Goal: Task Accomplishment & Management: Manage account settings

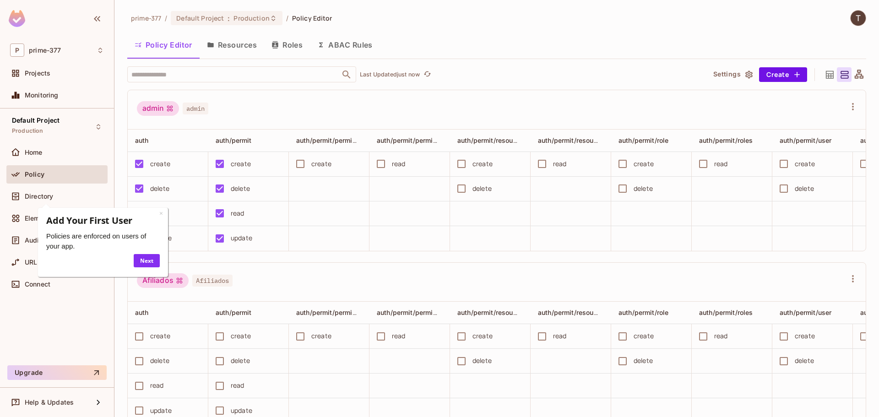
click at [54, 321] on div "Default Project Production Home Policy Directory Elements Audit Log URL Mapping…" at bounding box center [57, 235] width 114 height 253
click at [162, 216] on link "×" at bounding box center [161, 213] width 4 height 9
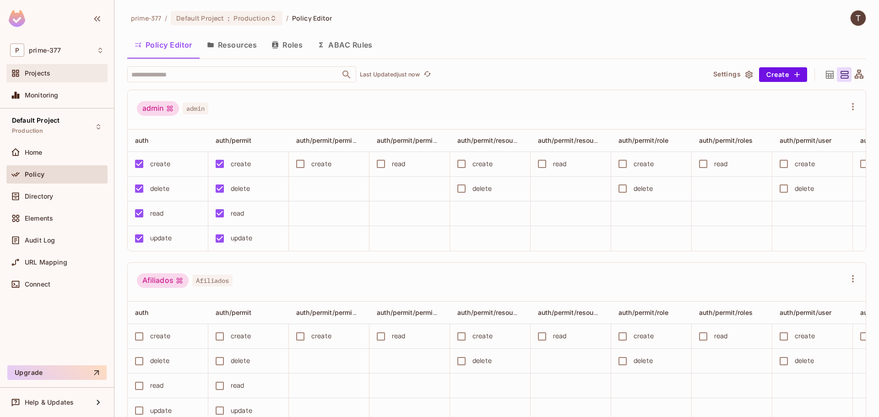
click at [51, 76] on div "Projects" at bounding box center [64, 73] width 79 height 7
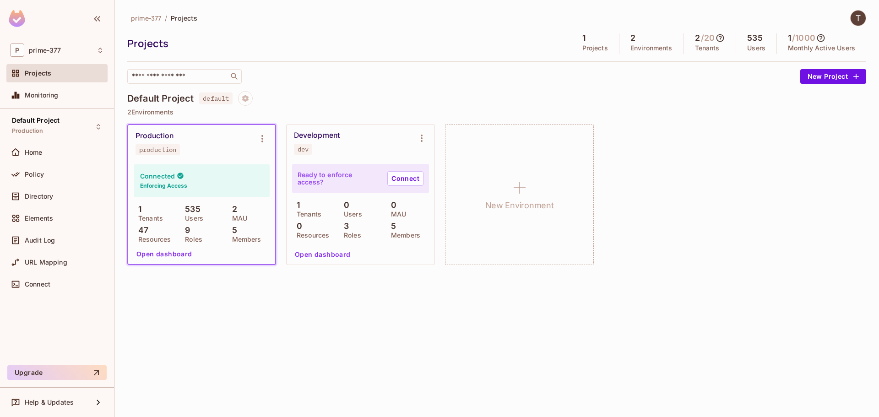
click at [157, 253] on button "Open dashboard" at bounding box center [164, 254] width 63 height 15
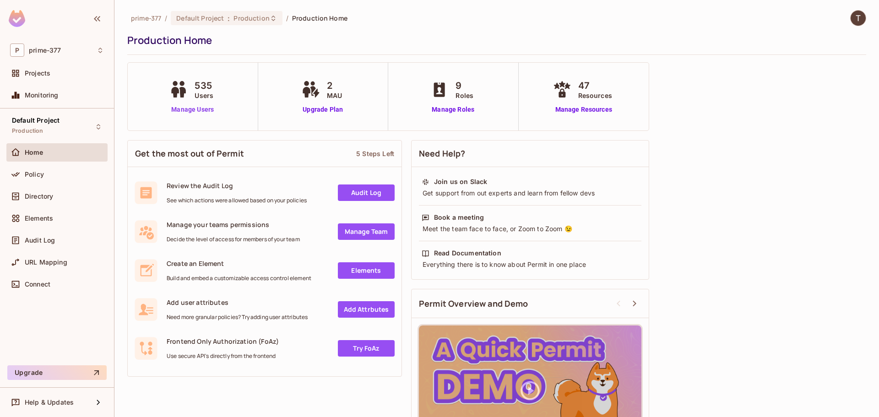
click at [194, 108] on link "Manage Users" at bounding box center [192, 110] width 51 height 10
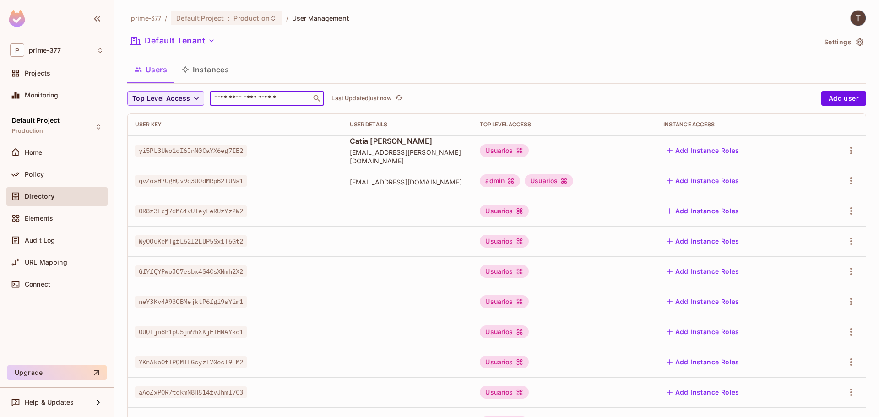
click at [252, 99] on input "text" at bounding box center [260, 98] width 96 height 9
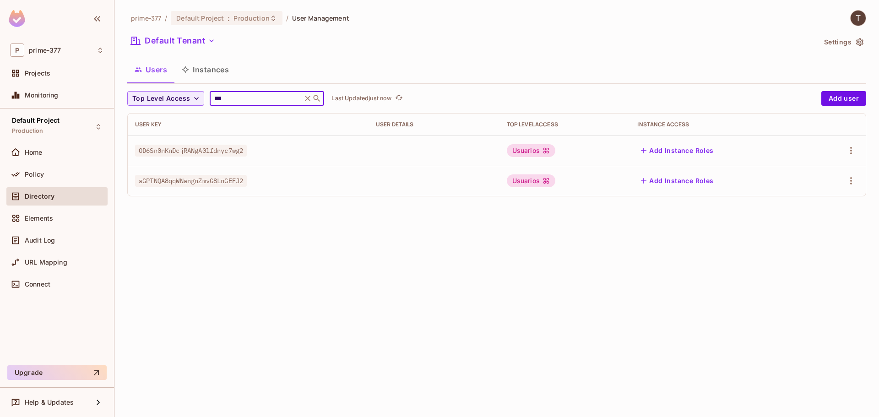
type input "***"
click at [305, 250] on div "prime-377 / Default Project : Production / User Management Default Tenant Setti…" at bounding box center [496, 208] width 765 height 417
click at [311, 98] on icon at bounding box center [307, 98] width 9 height 9
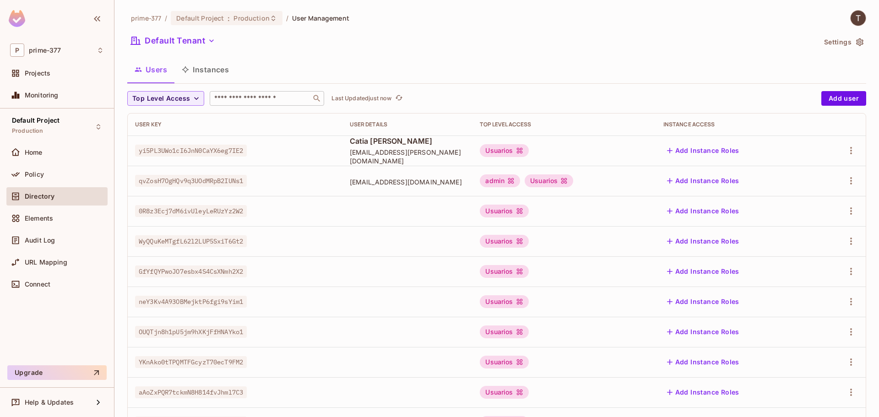
click at [288, 97] on input "text" at bounding box center [260, 98] width 96 height 9
click at [193, 99] on icon "button" at bounding box center [196, 98] width 9 height 9
click at [455, 64] on div at bounding box center [439, 208] width 879 height 417
click at [379, 100] on p "Last Updated just now" at bounding box center [361, 98] width 60 height 7
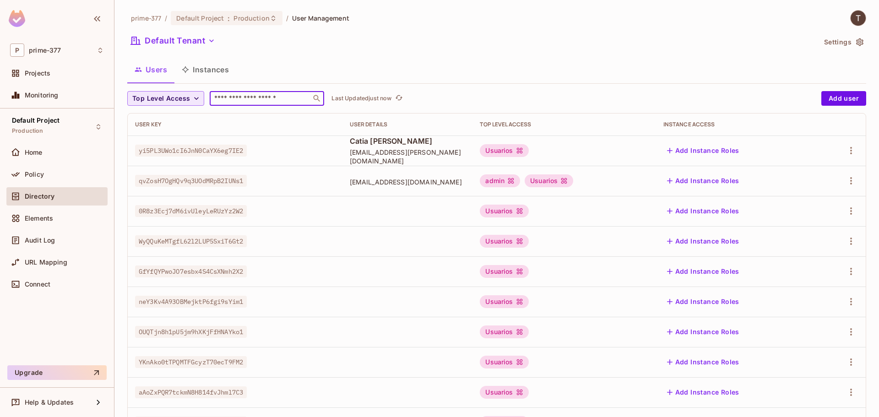
click at [293, 96] on input "text" at bounding box center [260, 98] width 96 height 9
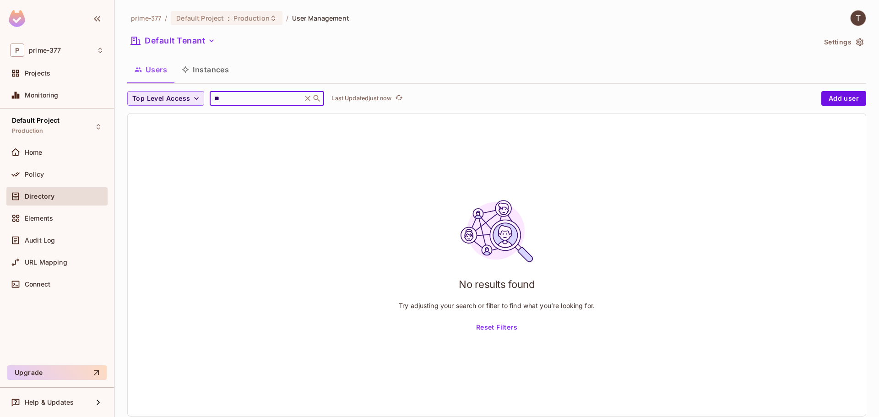
type input "*"
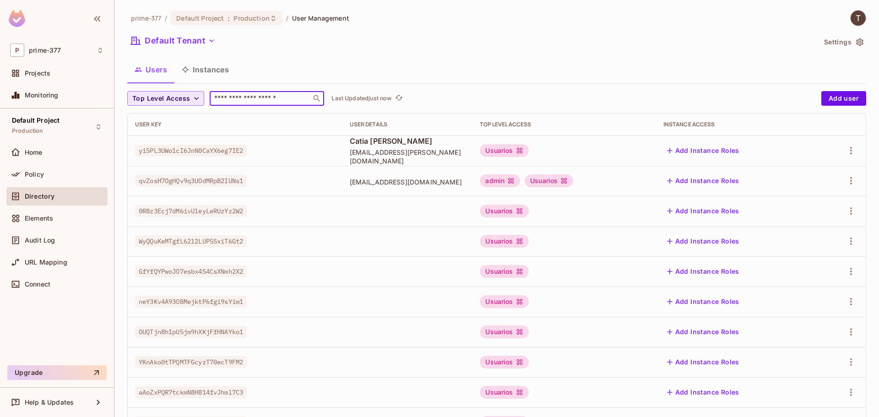
click at [498, 72] on div "Users Instances" at bounding box center [496, 69] width 739 height 23
click at [758, 43] on div "Default Tenant" at bounding box center [471, 41] width 689 height 17
click at [251, 87] on div "prime-377 / Default Project : Production / User Management Default Tenant Setti…" at bounding box center [496, 318] width 739 height 617
click at [250, 92] on div "​" at bounding box center [267, 98] width 114 height 15
paste input "********"
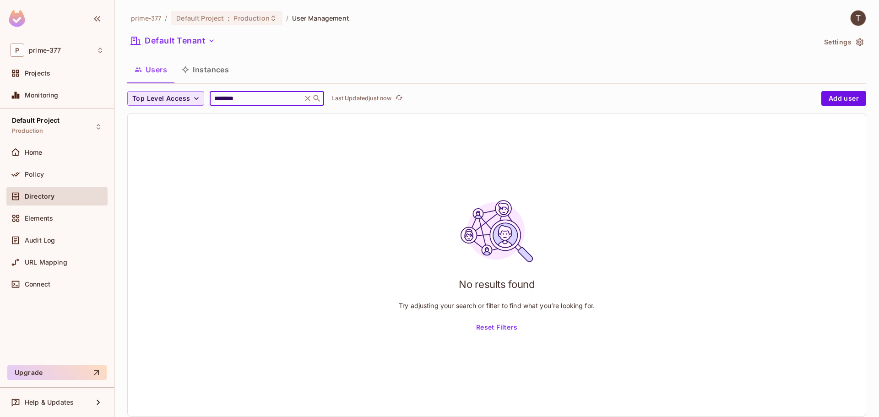
type input "********"
click at [311, 98] on icon at bounding box center [307, 98] width 9 height 9
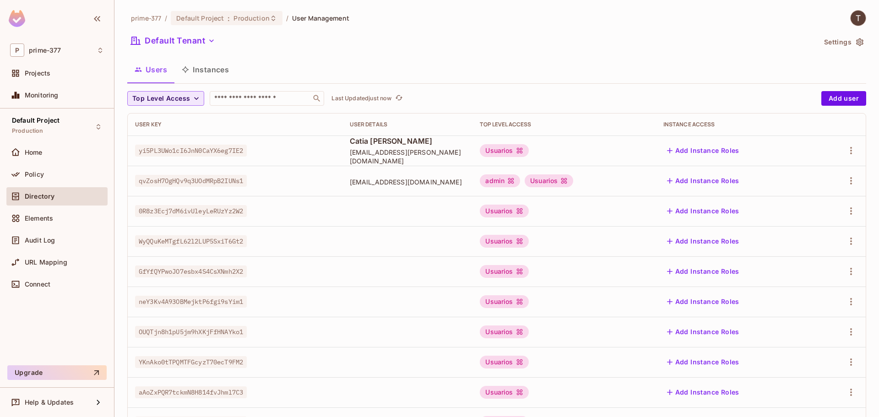
click at [122, 66] on div "prime-377 / Default Project : Production / User Management Default Tenant Setti…" at bounding box center [496, 208] width 765 height 417
click at [237, 99] on input "text" at bounding box center [260, 98] width 96 height 9
click at [238, 99] on input "text" at bounding box center [260, 98] width 96 height 9
paste input "******"
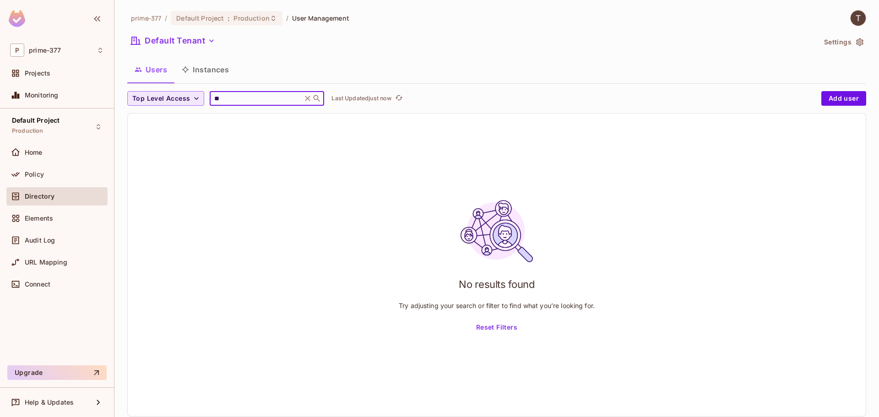
type input "*"
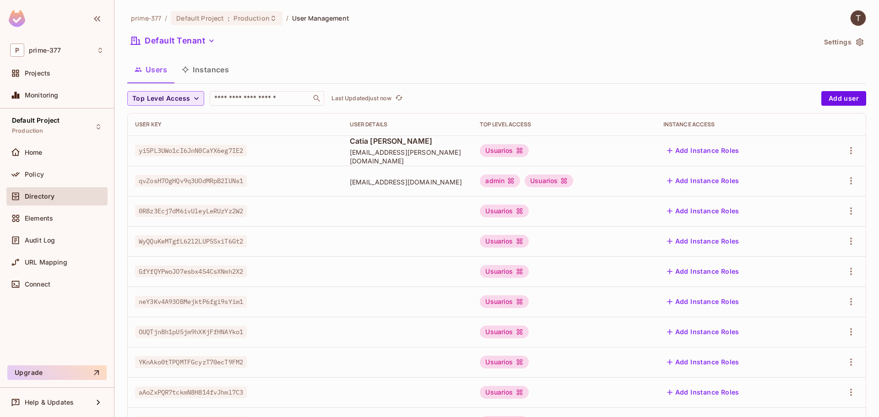
click at [787, 43] on div "Default Tenant" at bounding box center [471, 41] width 689 height 17
click at [267, 102] on div "​" at bounding box center [267, 98] width 114 height 15
paste input "**********"
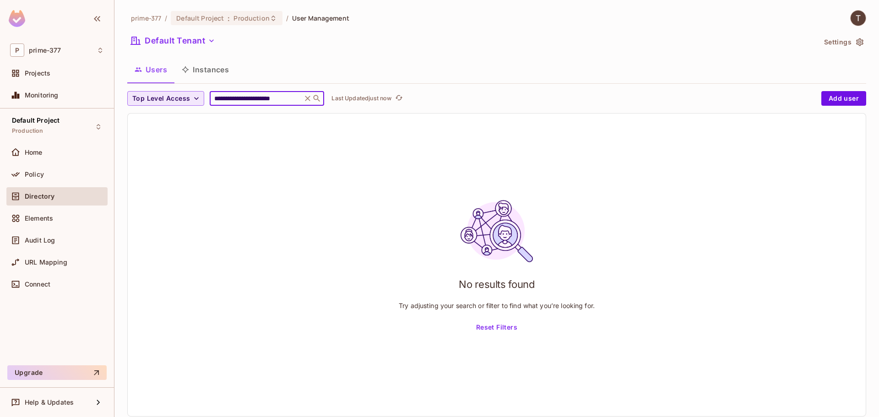
click at [297, 97] on input "**********" at bounding box center [255, 98] width 87 height 9
click at [299, 100] on input "**********" at bounding box center [255, 98] width 87 height 9
type input "**********"
click at [312, 100] on icon at bounding box center [307, 98] width 9 height 9
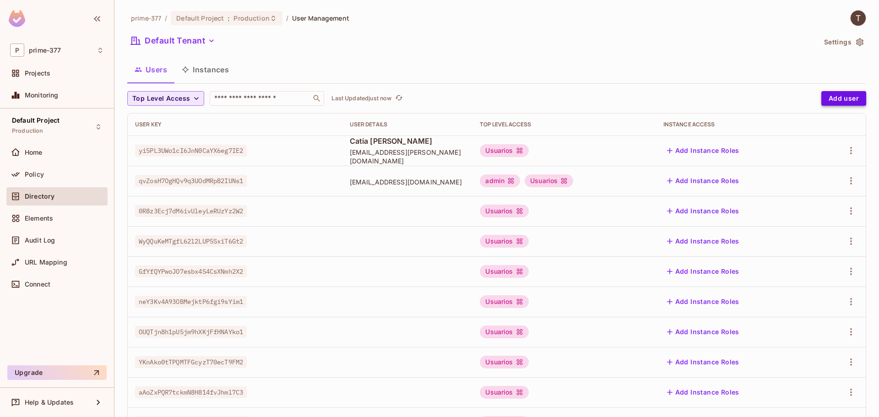
click at [829, 101] on button "Add user" at bounding box center [843, 98] width 45 height 15
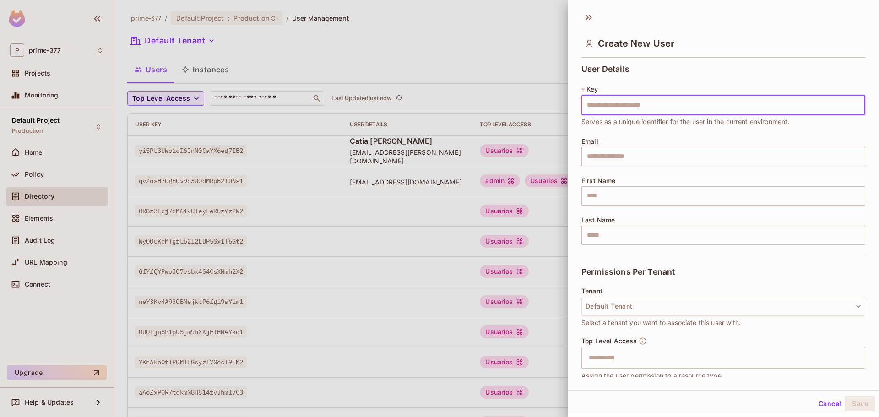
click at [494, 72] on div at bounding box center [439, 208] width 879 height 417
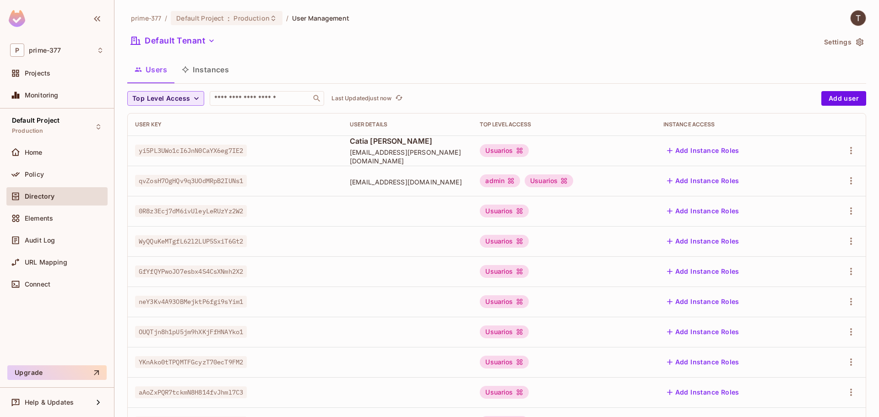
click at [476, 60] on div "Users Instances" at bounding box center [496, 69] width 739 height 23
click at [478, 69] on div "Users Instances" at bounding box center [496, 69] width 739 height 23
click at [764, 9] on div "prime-377 / Default Project : Production / User Management Default Tenant Setti…" at bounding box center [496, 208] width 765 height 417
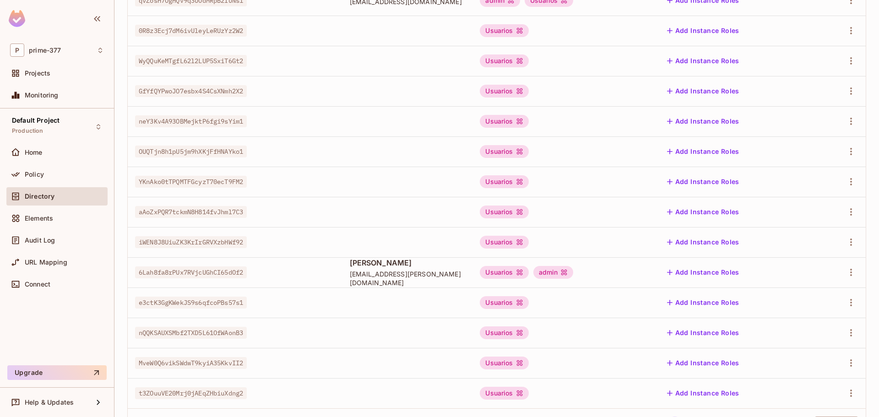
scroll to position [223, 0]
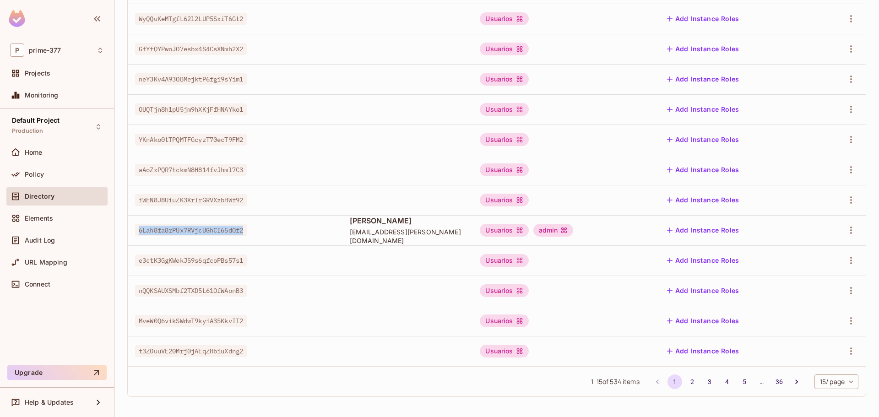
drag, startPoint x: 151, startPoint y: 232, endPoint x: 299, endPoint y: 230, distance: 148.4
click at [299, 230] on div "6Lah8fa8rPUx7RVjcUGhCI65dOf2" at bounding box center [235, 230] width 200 height 9
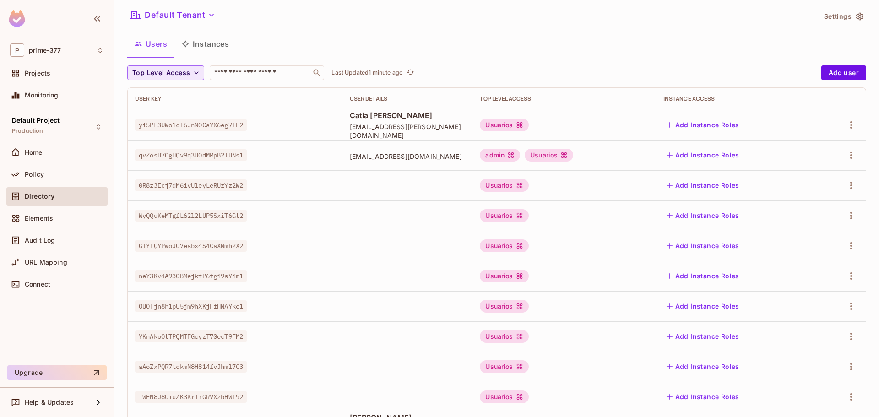
scroll to position [0, 0]
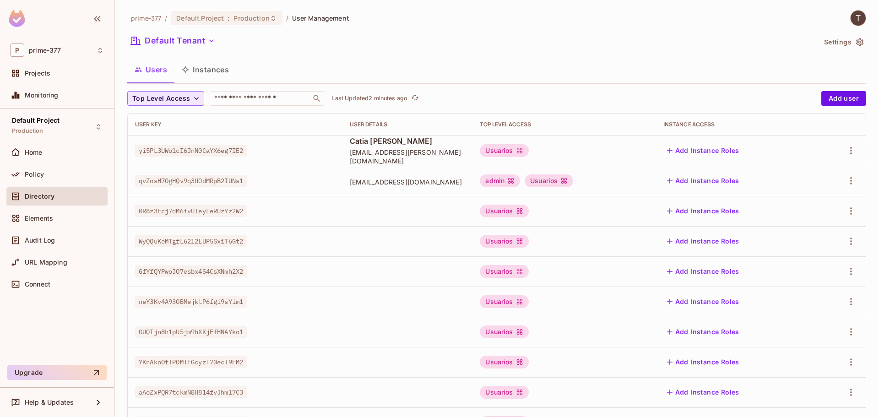
click at [743, 44] on div "Default Tenant" at bounding box center [471, 41] width 689 height 17
click at [749, 59] on div "Users Instances" at bounding box center [496, 69] width 739 height 23
